Goal: Communication & Community: Answer question/provide support

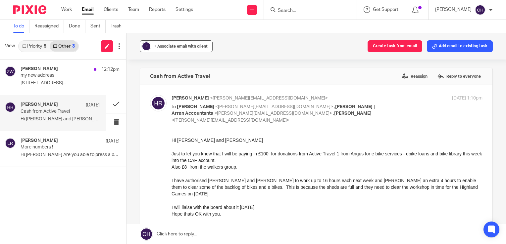
click at [156, 43] on div "+ Associate email with client" at bounding box center [181, 46] width 54 height 7
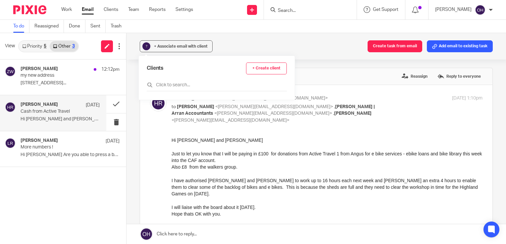
click at [167, 80] on div "Clients + Create client" at bounding box center [217, 77] width 140 height 29
click at [167, 84] on input "text" at bounding box center [217, 85] width 140 height 7
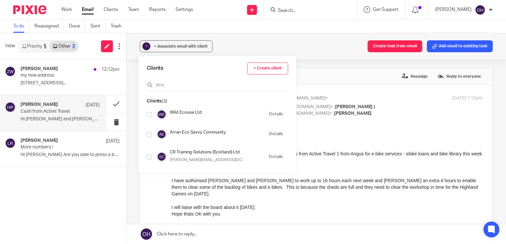
type input "eco"
click at [150, 134] on input "checkbox" at bounding box center [149, 134] width 5 height 5
checkbox input "true"
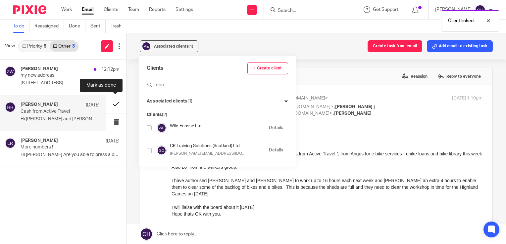
click at [116, 105] on button at bounding box center [116, 104] width 20 height 18
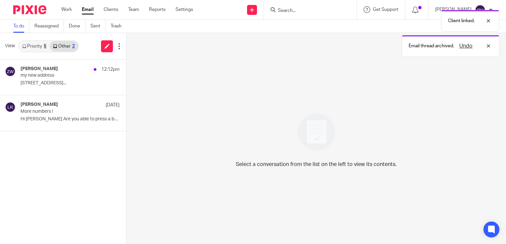
click at [32, 48] on link "Priority 5" at bounding box center [34, 46] width 31 height 11
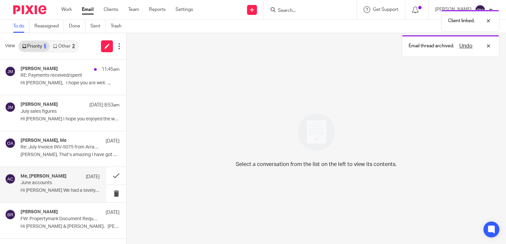
click at [46, 177] on h4 "Me, Hilary Maguire" at bounding box center [44, 177] width 46 height 6
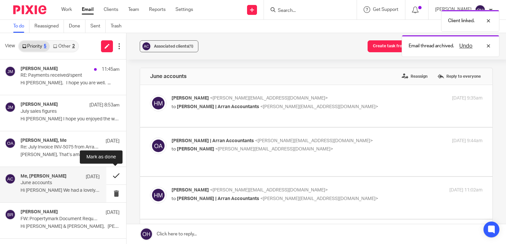
click at [111, 175] on button at bounding box center [116, 176] width 20 height 18
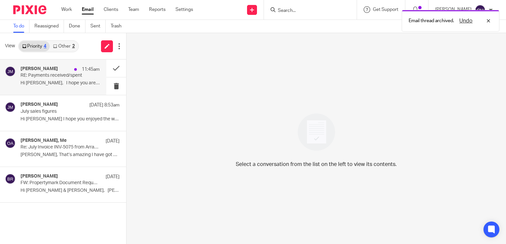
click at [61, 71] on div "Jenny McIntyre 11:45am" at bounding box center [60, 69] width 79 height 7
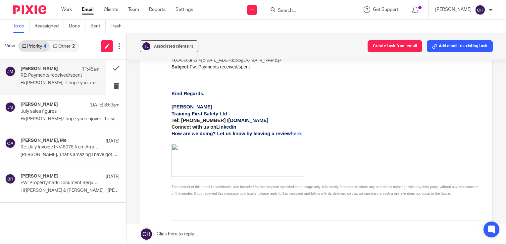
scroll to position [695, 0]
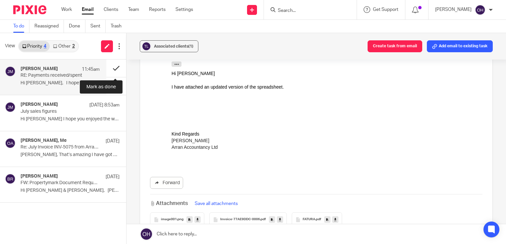
click at [113, 68] on button at bounding box center [116, 69] width 20 height 18
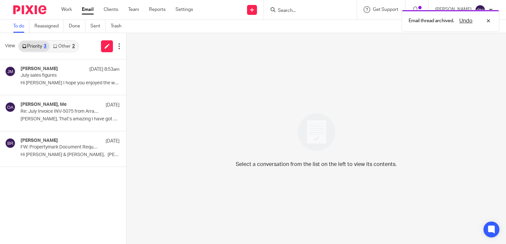
click at [60, 44] on link "Other 2" at bounding box center [64, 46] width 28 height 11
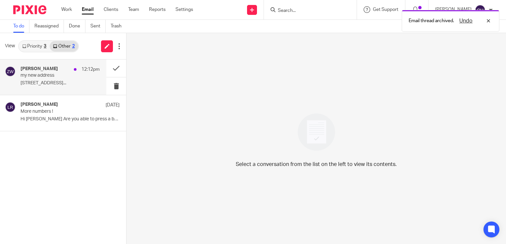
click at [56, 69] on div "Zoe Whyatt 12:12pm" at bounding box center [60, 69] width 79 height 7
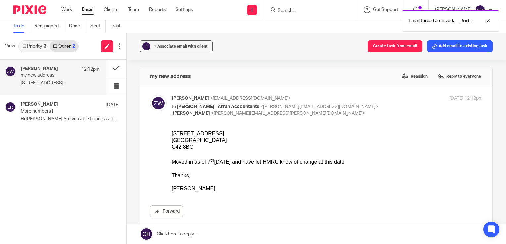
scroll to position [0, 0]
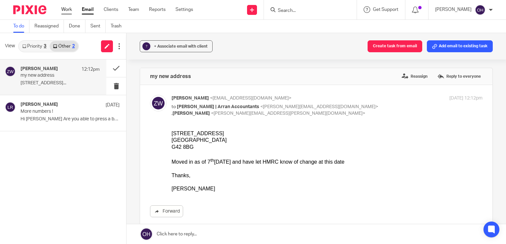
click at [65, 7] on link "Work" at bounding box center [66, 9] width 11 height 7
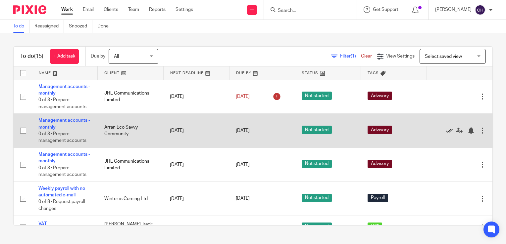
click at [446, 131] on icon at bounding box center [449, 130] width 7 height 7
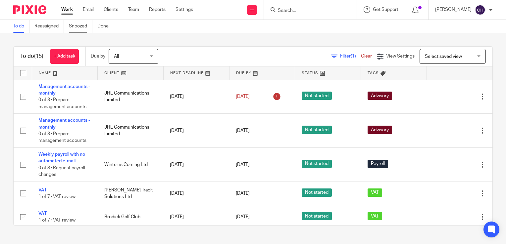
click at [79, 29] on link "Snoozed" at bounding box center [81, 26] width 24 height 13
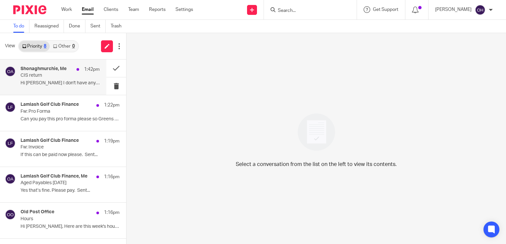
click at [46, 73] on p "CIS return" at bounding box center [52, 76] width 63 height 6
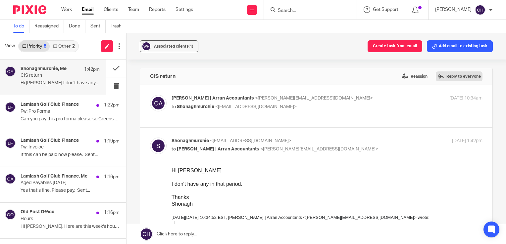
click at [446, 74] on label "Reply to everyone" at bounding box center [459, 77] width 47 height 10
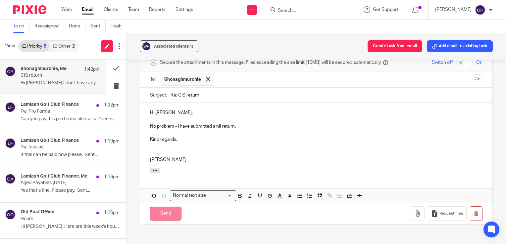
click at [174, 218] on input "Send" at bounding box center [165, 214] width 31 height 14
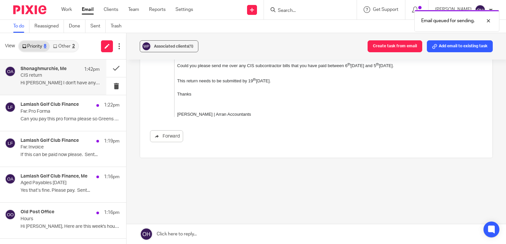
scroll to position [200, 0]
click at [110, 69] on button at bounding box center [116, 69] width 20 height 18
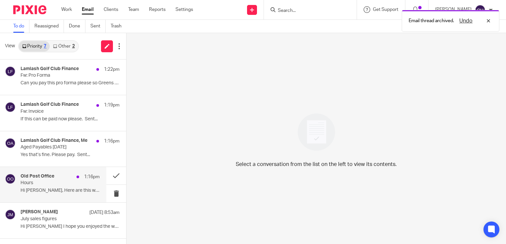
click at [60, 193] on p "Hi Olivia, Here are this week's hours: ..." at bounding box center [60, 191] width 79 height 6
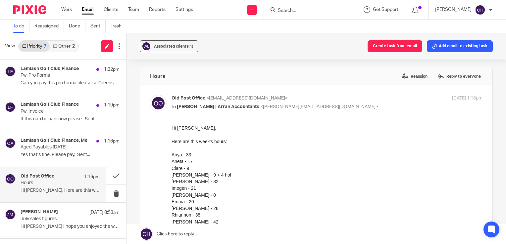
scroll to position [0, 0]
click at [346, 75] on div "Hours Reassign Reply to everyone" at bounding box center [316, 76] width 352 height 17
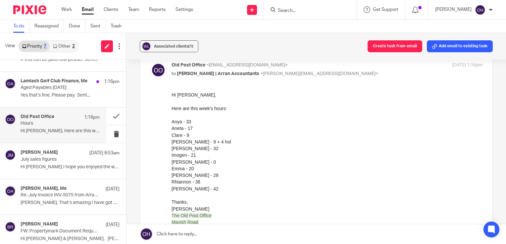
scroll to position [66, 0]
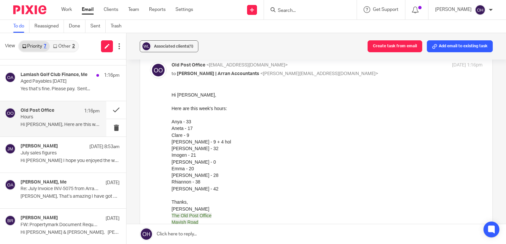
click at [76, 50] on link "Other 2" at bounding box center [64, 46] width 28 height 11
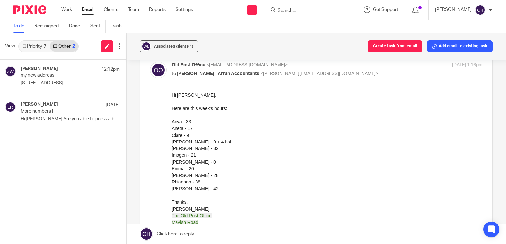
click at [39, 44] on link "Priority 7" at bounding box center [34, 46] width 31 height 11
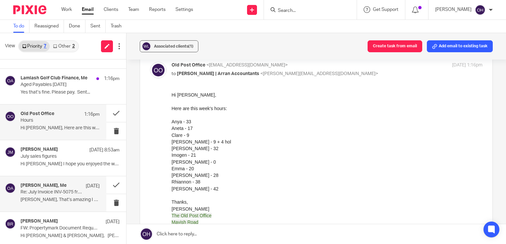
scroll to position [66, 0]
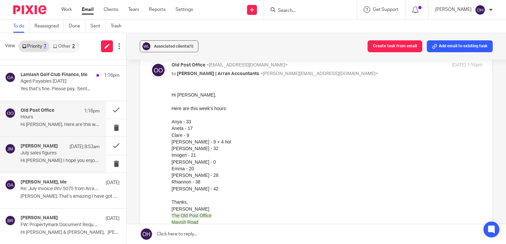
click at [52, 166] on div "John May 10 Aug 8:53am July sales figures Hi Olivia I hope you enjoyed the week…" at bounding box center [60, 155] width 79 height 22
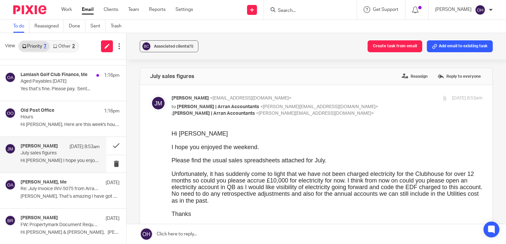
scroll to position [0, 0]
click at [67, 11] on link "Work" at bounding box center [66, 9] width 11 height 7
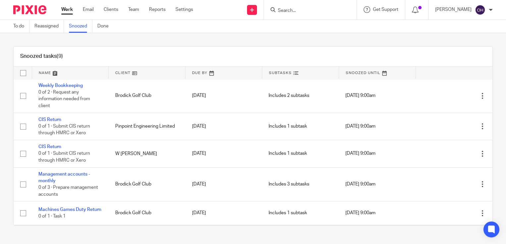
scroll to position [99, 0]
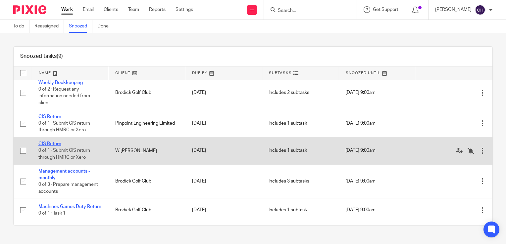
click at [53, 145] on link "CIS Return" at bounding box center [49, 144] width 23 height 5
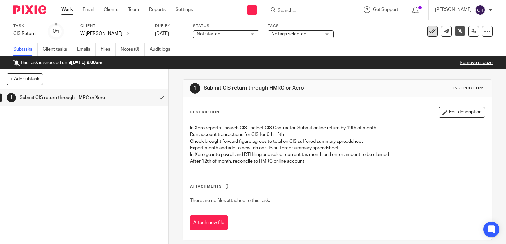
click at [428, 35] on button at bounding box center [432, 31] width 11 height 11
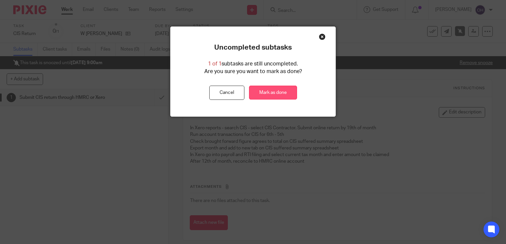
click at [261, 94] on link "Mark as done" at bounding box center [273, 93] width 48 height 14
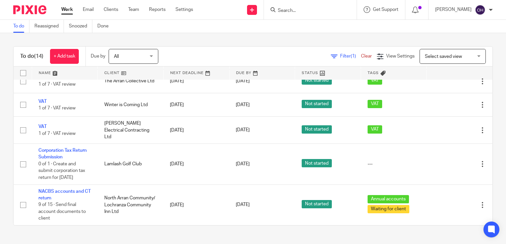
scroll to position [260, 0]
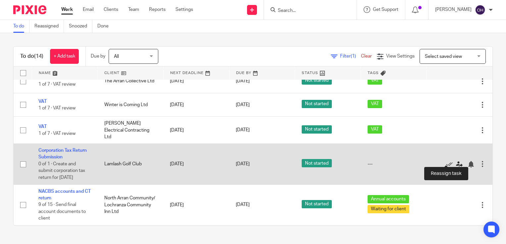
click at [456, 161] on icon at bounding box center [459, 164] width 7 height 7
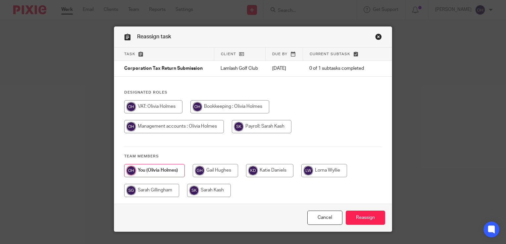
click at [319, 173] on input "radio" at bounding box center [324, 170] width 46 height 13
radio input "true"
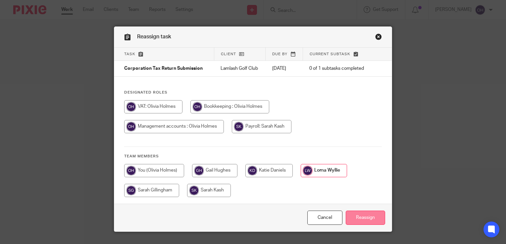
click at [360, 217] on input "Reassign" at bounding box center [365, 218] width 39 height 14
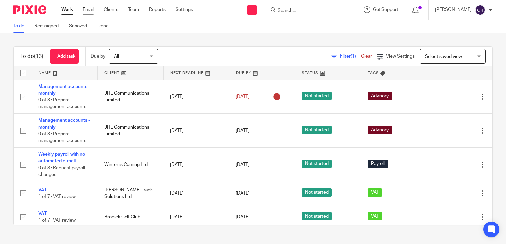
click at [89, 8] on link "Email" at bounding box center [88, 9] width 11 height 7
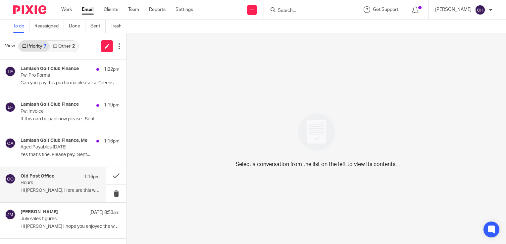
click at [49, 183] on p "Hours" at bounding box center [52, 183] width 63 height 6
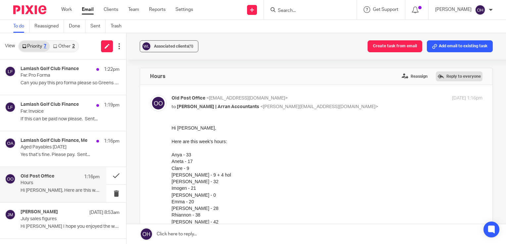
click at [442, 80] on label "Reply to everyone" at bounding box center [459, 77] width 47 height 10
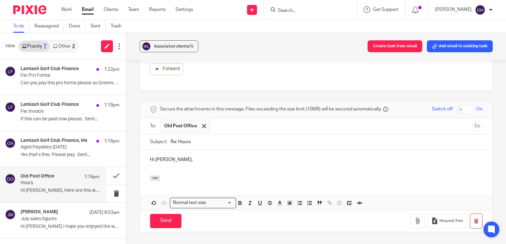
scroll to position [296, 0]
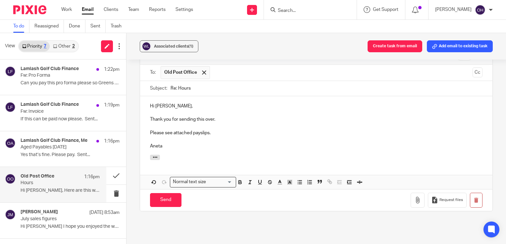
click at [193, 150] on p "Aneta" at bounding box center [316, 146] width 332 height 7
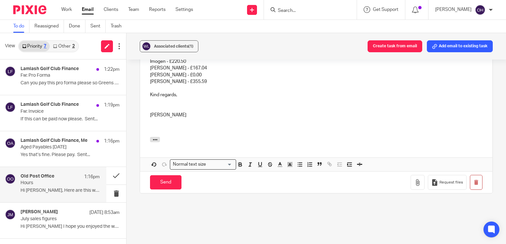
scroll to position [429, 0]
click at [414, 185] on icon "button" at bounding box center [417, 182] width 7 height 7
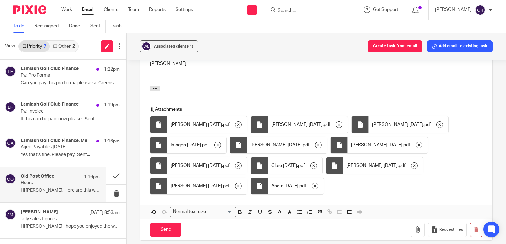
scroll to position [495, 0]
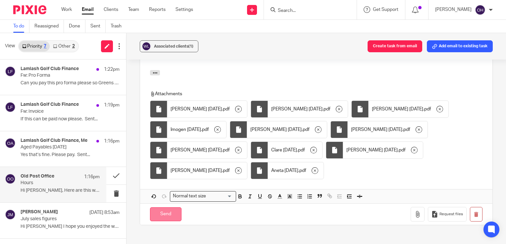
click at [168, 222] on input "Send" at bounding box center [165, 215] width 31 height 14
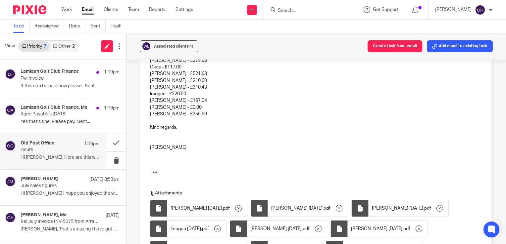
scroll to position [181, 0]
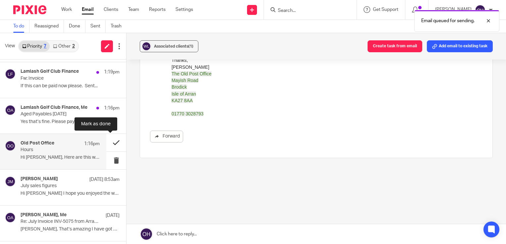
click at [107, 143] on button at bounding box center [116, 143] width 20 height 18
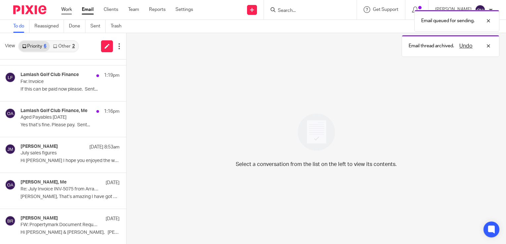
click at [68, 11] on link "Work" at bounding box center [66, 9] width 11 height 7
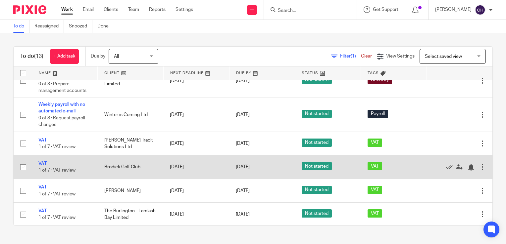
scroll to position [33, 0]
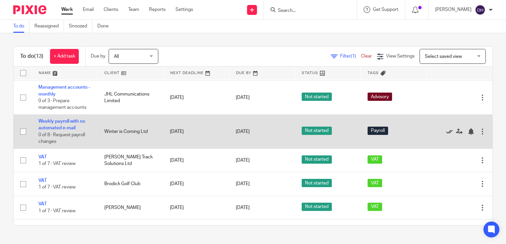
click at [446, 131] on icon at bounding box center [449, 131] width 7 height 7
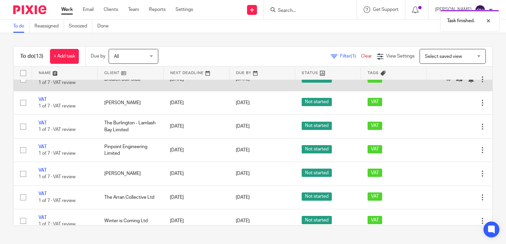
scroll to position [0, 0]
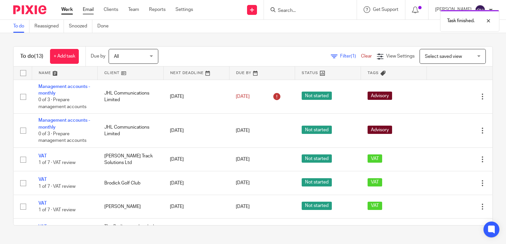
click at [87, 9] on link "Email" at bounding box center [88, 9] width 11 height 7
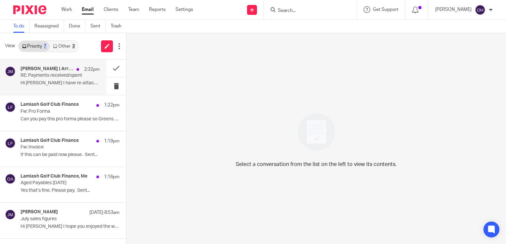
click at [49, 85] on p "Hi [PERSON_NAME] I have re-attached it, that should..." at bounding box center [60, 83] width 79 height 6
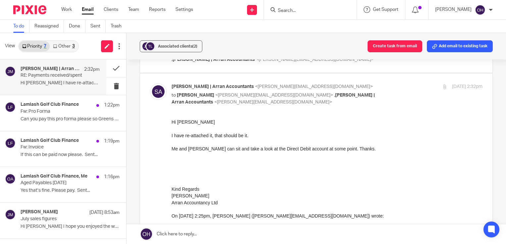
scroll to position [99, 0]
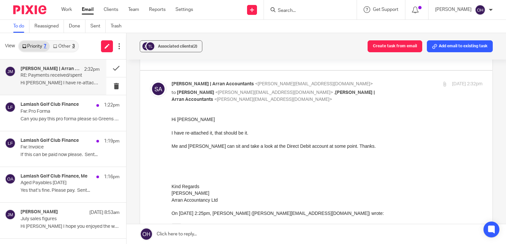
click at [299, 6] on form at bounding box center [312, 10] width 71 height 8
click at [298, 9] on input "Search" at bounding box center [307, 11] width 60 height 6
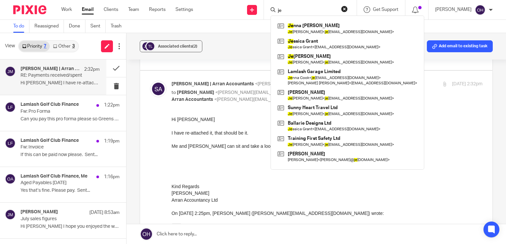
type input "j"
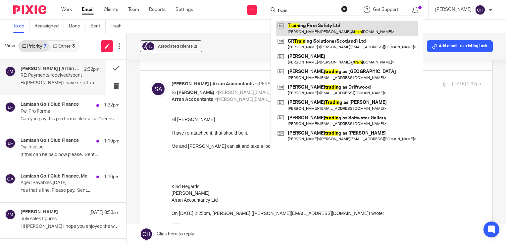
type input "train"
click at [327, 25] on link at bounding box center [347, 28] width 142 height 15
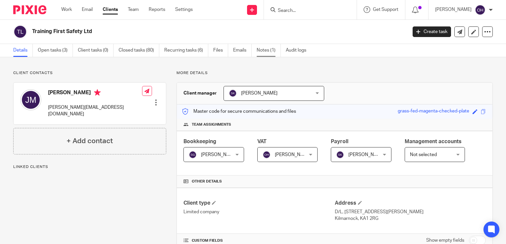
click at [259, 55] on link "Notes (1)" at bounding box center [269, 50] width 24 height 13
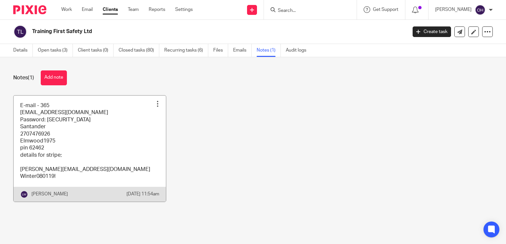
click at [124, 177] on link at bounding box center [90, 149] width 152 height 106
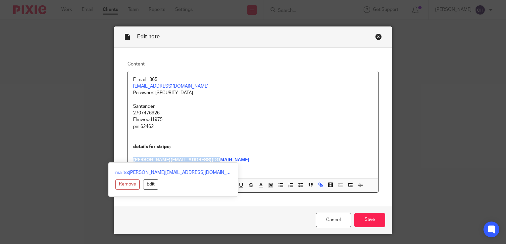
drag, startPoint x: 202, startPoint y: 158, endPoint x: 120, endPoint y: 159, distance: 81.5
click at [120, 159] on div "Content E-mail - 365 [EMAIL_ADDRESS][DOMAIN_NAME] Password: [SECURITY_DATA] San…" at bounding box center [252, 127] width 277 height 159
copy strong "jenny@trainingfirstsafety.co.uk"
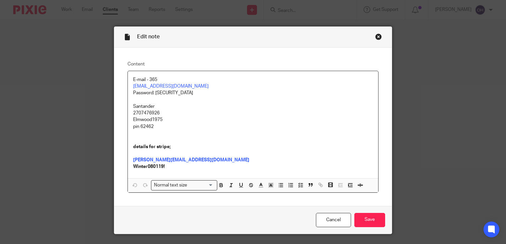
click at [232, 153] on p at bounding box center [253, 153] width 240 height 7
drag, startPoint x: 163, startPoint y: 168, endPoint x: 129, endPoint y: 168, distance: 34.1
click at [129, 168] on div "E-mail - 365 accounts@trainingfirstsafety.co.uk Password: Pus21861 Santander 27…" at bounding box center [253, 124] width 250 height 107
copy strong "Winter080119!"
click at [377, 40] on div "Close this dialog window" at bounding box center [378, 36] width 7 height 7
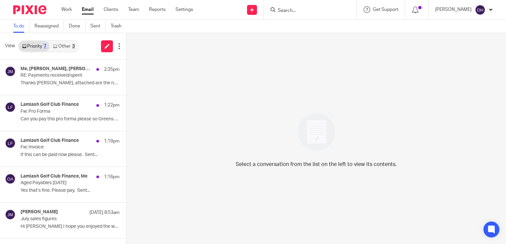
click at [64, 50] on link "Other 3" at bounding box center [64, 46] width 28 height 11
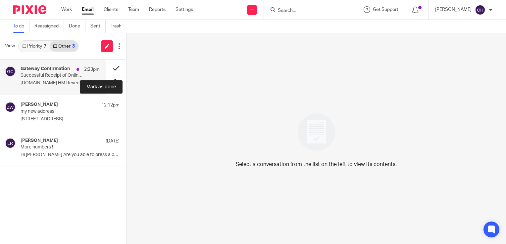
click at [114, 68] on button at bounding box center [116, 69] width 20 height 18
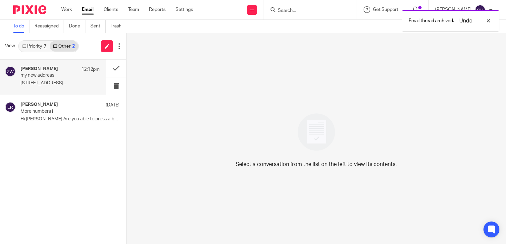
click at [78, 73] on p "my new address" at bounding box center [52, 76] width 63 height 6
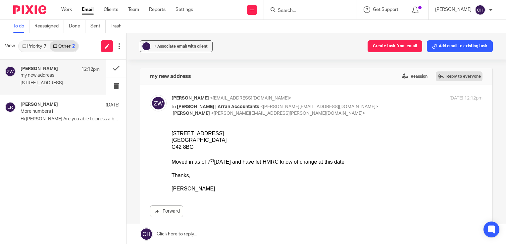
click at [445, 79] on label "Reply to everyone" at bounding box center [459, 77] width 47 height 10
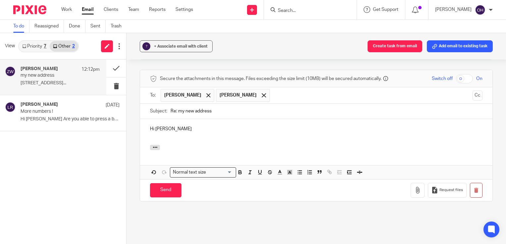
scroll to position [177, 0]
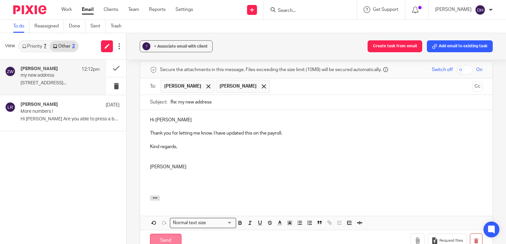
click at [180, 232] on div "Send You have unsaved changes Request files" at bounding box center [316, 241] width 352 height 22
click at [177, 235] on input "Send" at bounding box center [165, 241] width 31 height 14
click at [154, 46] on span "+ Associate email with client" at bounding box center [181, 46] width 54 height 4
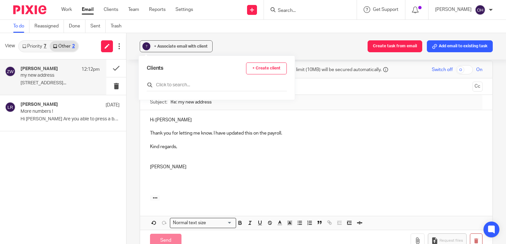
click at [185, 82] on div "Clients + Create client" at bounding box center [217, 77] width 140 height 29
click at [185, 82] on input "text" at bounding box center [217, 85] width 140 height 7
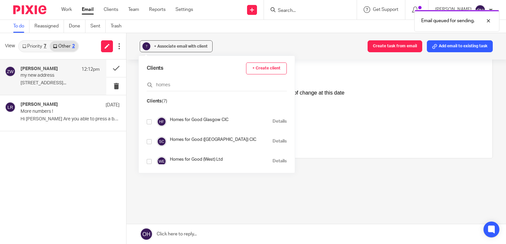
scroll to position [33, 0]
type input "homes"
click at [150, 140] on input "checkbox" at bounding box center [149, 141] width 5 height 5
checkbox input "true"
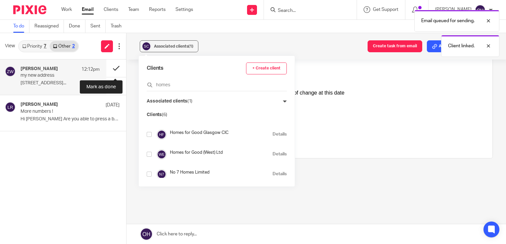
click at [115, 67] on button at bounding box center [116, 69] width 20 height 18
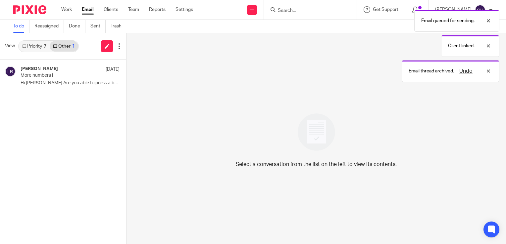
click at [38, 43] on link "Priority 7" at bounding box center [34, 46] width 31 height 11
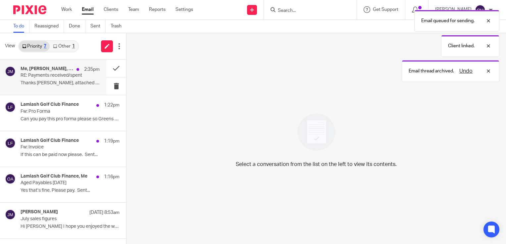
click at [46, 76] on p "RE: Payments received/spent" at bounding box center [52, 76] width 63 height 6
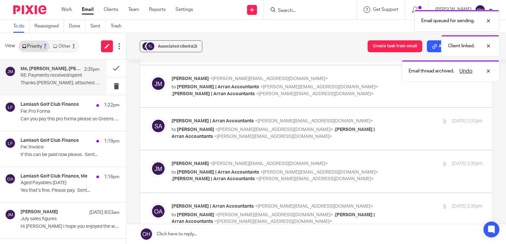
scroll to position [132, 0]
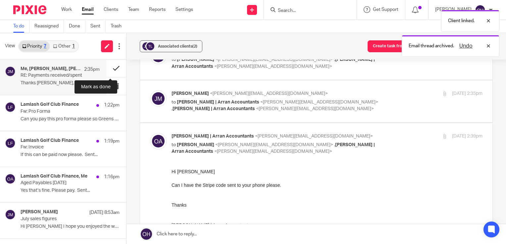
click at [106, 65] on button at bounding box center [116, 69] width 20 height 18
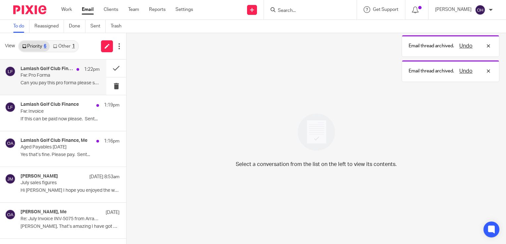
click at [73, 73] on div "1:22pm" at bounding box center [86, 69] width 26 height 7
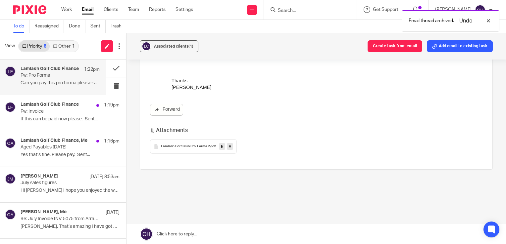
scroll to position [115, 0]
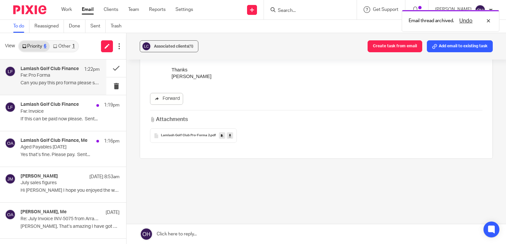
click at [210, 136] on span ".pdf" at bounding box center [213, 136] width 6 height 4
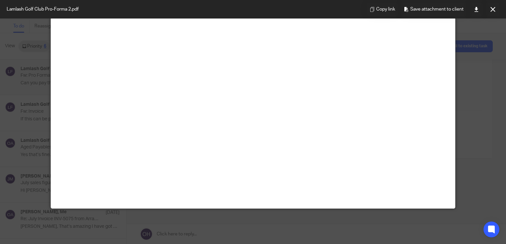
scroll to position [33, 0]
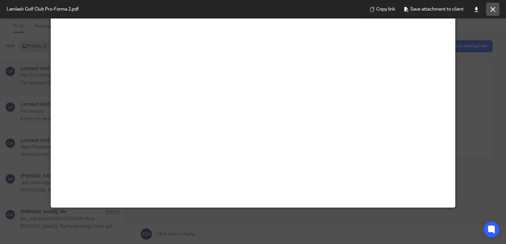
click at [499, 11] on button at bounding box center [492, 9] width 13 height 13
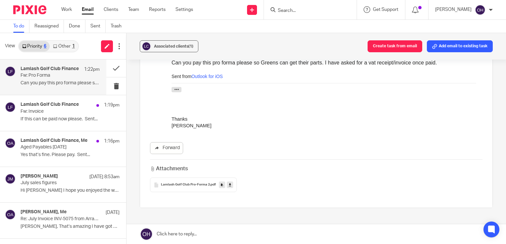
scroll to position [66, 0]
click at [189, 186] on div "Lamlash Golf Club Pro-Forma 2 .pdf" at bounding box center [193, 184] width 87 height 15
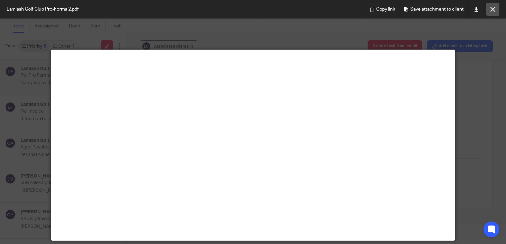
click at [497, 4] on button at bounding box center [492, 9] width 13 height 13
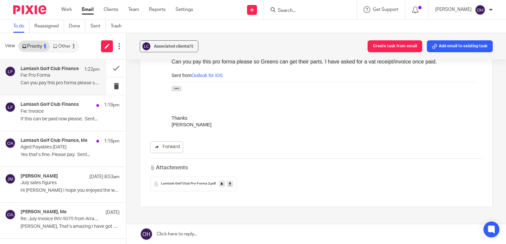
scroll to position [0, 0]
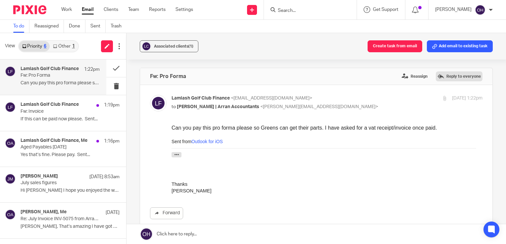
click at [441, 78] on label "Reply to everyone" at bounding box center [459, 77] width 47 height 10
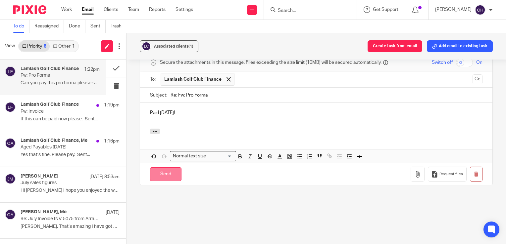
click at [167, 175] on input "Send" at bounding box center [165, 175] width 31 height 14
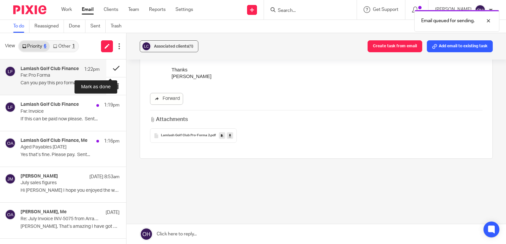
click at [112, 69] on button at bounding box center [116, 69] width 20 height 18
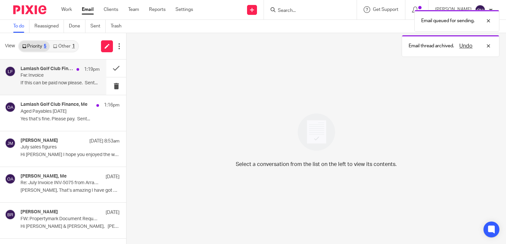
click at [28, 80] on div "Lamlash Golf Club Finance 1:19pm Fw: Invoice If this can be paid now please. Se…" at bounding box center [60, 77] width 79 height 22
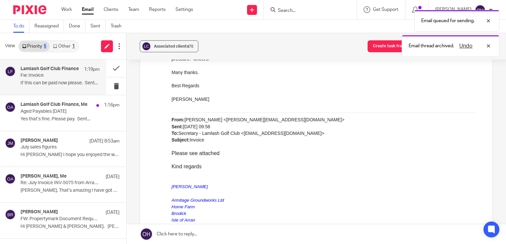
scroll to position [298, 0]
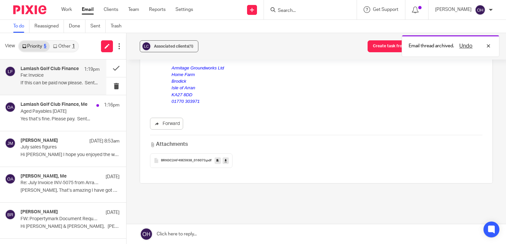
click at [191, 160] on span "BRN3C2AF49E5938_016073" at bounding box center [183, 161] width 45 height 4
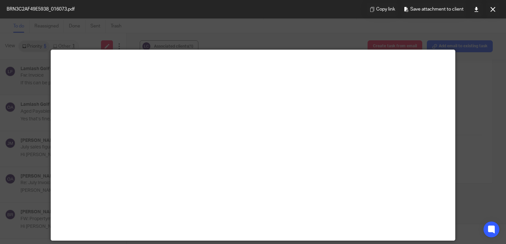
click at [493, 12] on button at bounding box center [492, 9] width 13 height 13
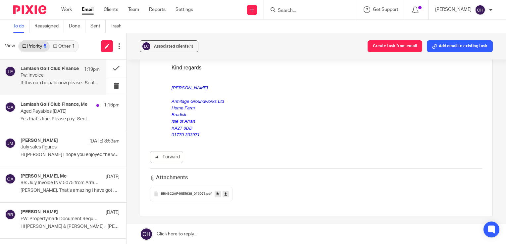
scroll to position [265, 0]
click at [177, 196] on div "BRN3C2AF49E5938_016073 .pdf" at bounding box center [191, 194] width 82 height 15
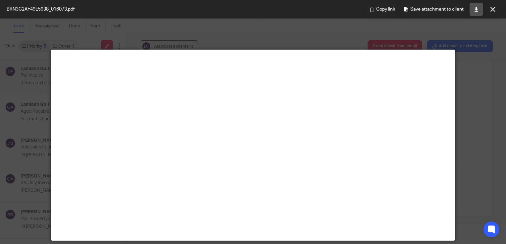
click at [473, 14] on link at bounding box center [475, 9] width 13 height 13
drag, startPoint x: 479, startPoint y: 58, endPoint x: 490, endPoint y: 19, distance: 40.6
click at [482, 51] on div at bounding box center [253, 122] width 506 height 244
click at [493, 6] on button at bounding box center [492, 9] width 13 height 13
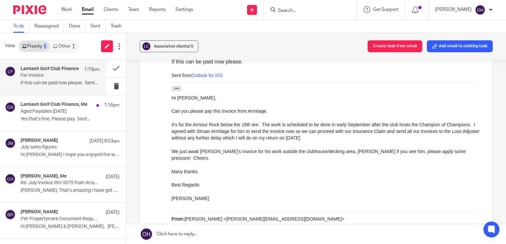
scroll to position [0, 0]
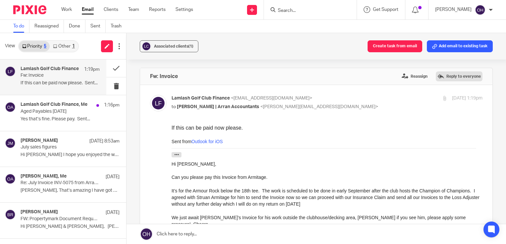
click at [443, 77] on label "Reply to everyone" at bounding box center [459, 77] width 47 height 10
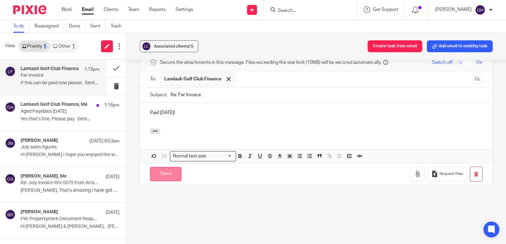
click at [158, 172] on input "Send" at bounding box center [165, 174] width 31 height 14
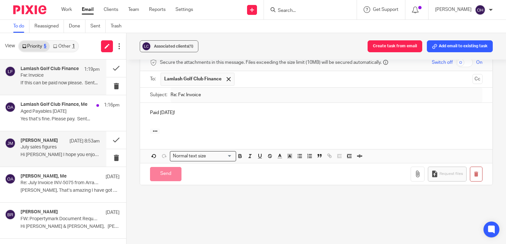
scroll to position [323, 0]
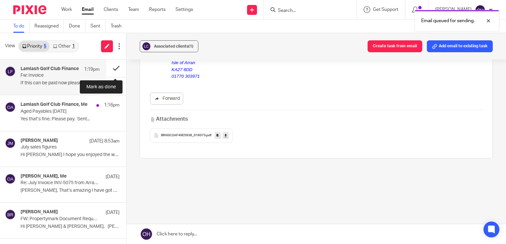
click at [117, 70] on button at bounding box center [116, 69] width 20 height 18
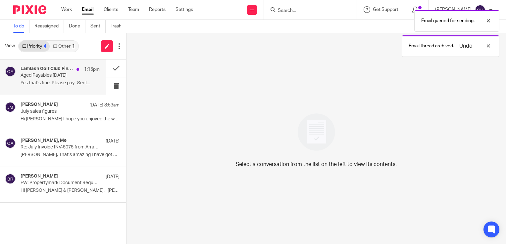
click at [68, 77] on p "Aged Payables [DATE]" at bounding box center [52, 76] width 63 height 6
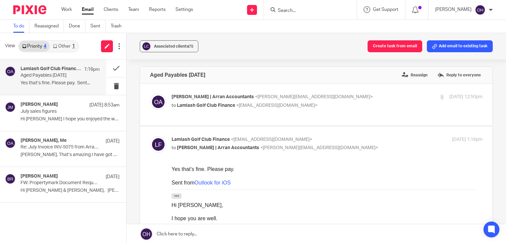
scroll to position [0, 0]
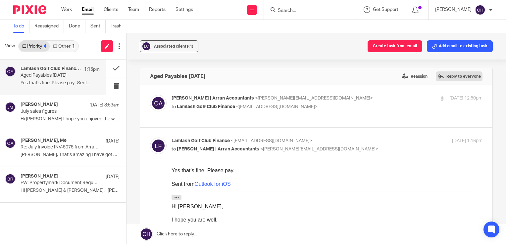
click at [443, 79] on label "Reply to everyone" at bounding box center [459, 77] width 47 height 10
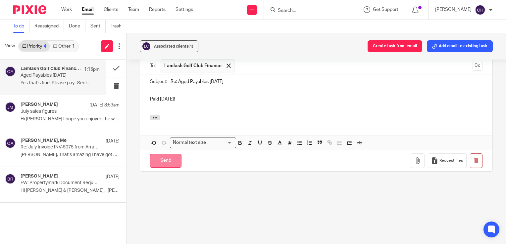
click at [163, 168] on input "Send" at bounding box center [165, 161] width 31 height 14
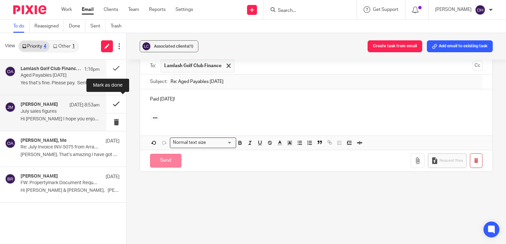
scroll to position [179, 0]
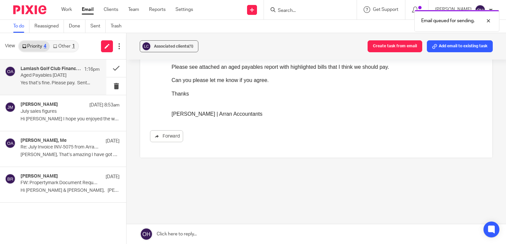
click at [257, 119] on div "Forward" at bounding box center [316, 72] width 332 height 142
click at [111, 68] on button at bounding box center [116, 69] width 20 height 18
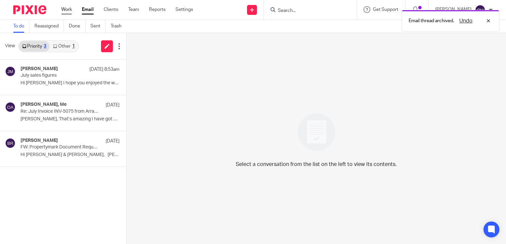
click at [68, 13] on link "Work" at bounding box center [66, 9] width 11 height 7
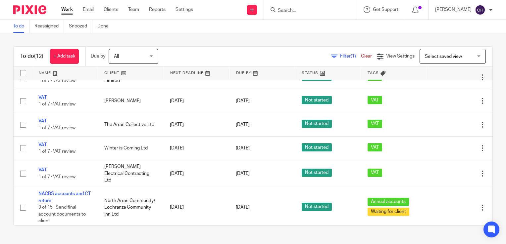
scroll to position [177, 0]
click at [87, 11] on link "Email" at bounding box center [88, 9] width 11 height 7
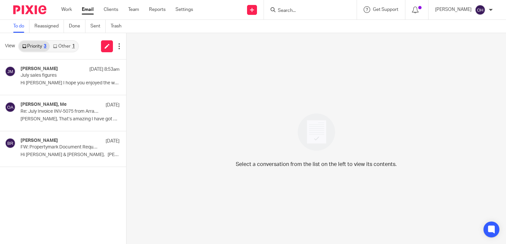
click at [60, 50] on link "Other 1" at bounding box center [64, 46] width 28 height 11
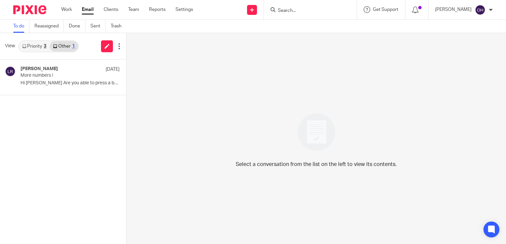
click at [43, 46] on link "Priority 3" at bounding box center [34, 46] width 31 height 11
